Goal: Obtain resource: Download file/media

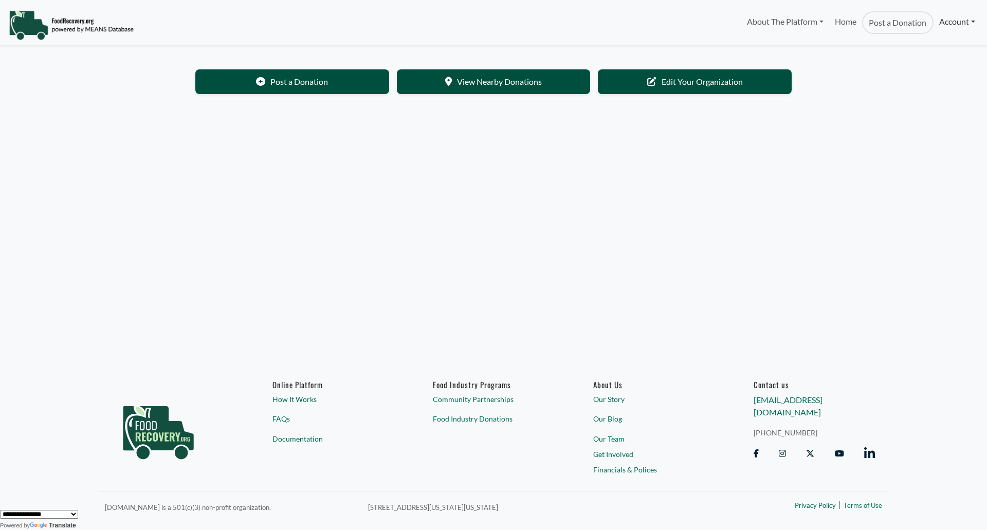
click at [955, 23] on link "Account" at bounding box center [956, 21] width 47 height 21
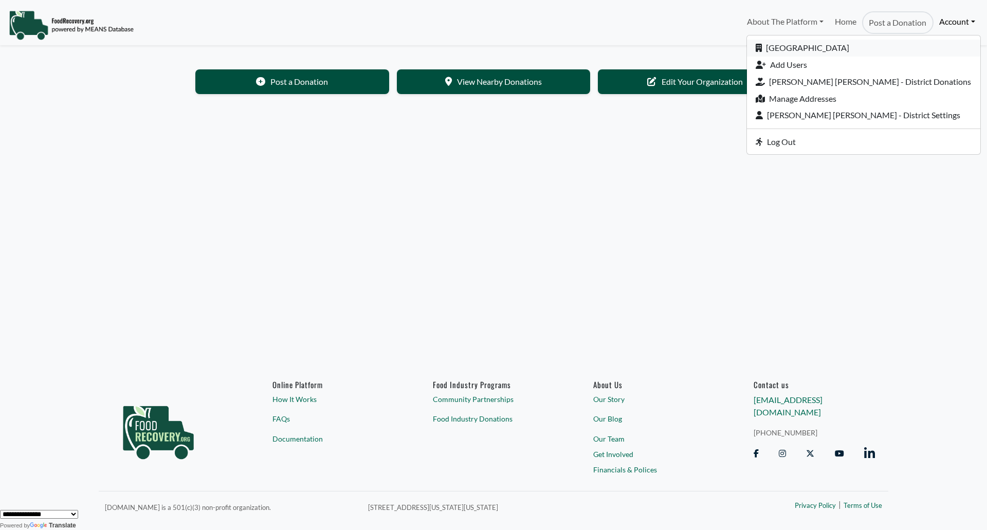
click at [870, 52] on link "[GEOGRAPHIC_DATA]" at bounding box center [863, 48] width 233 height 17
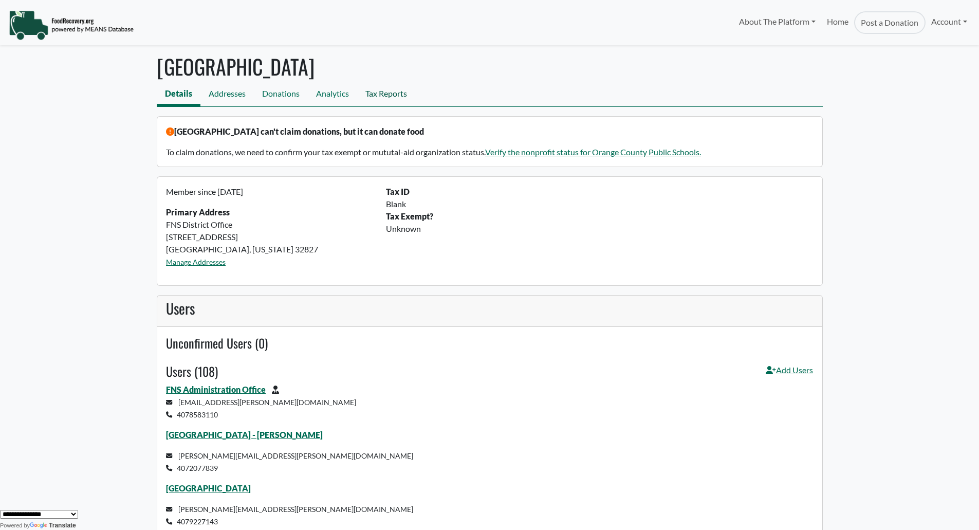
click at [391, 93] on link "Tax Reports" at bounding box center [386, 94] width 58 height 23
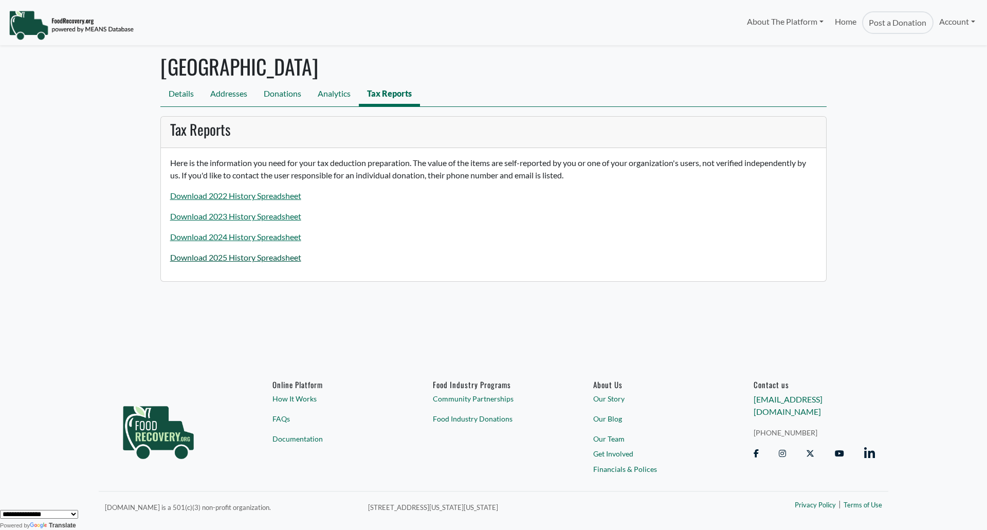
click at [248, 256] on link "Download 2025 History Spreadsheet" at bounding box center [235, 257] width 131 height 10
